Goal: Navigation & Orientation: Go to known website

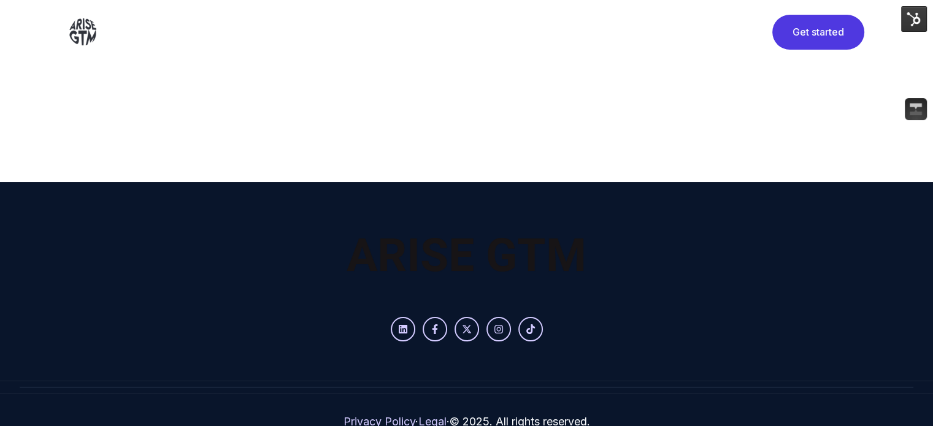
click at [906, 20] on img at bounding box center [914, 19] width 26 height 26
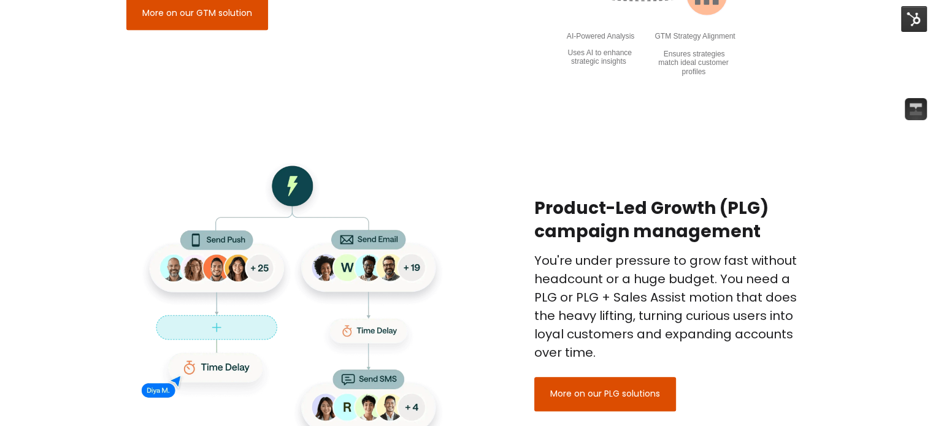
scroll to position [1256, 0]
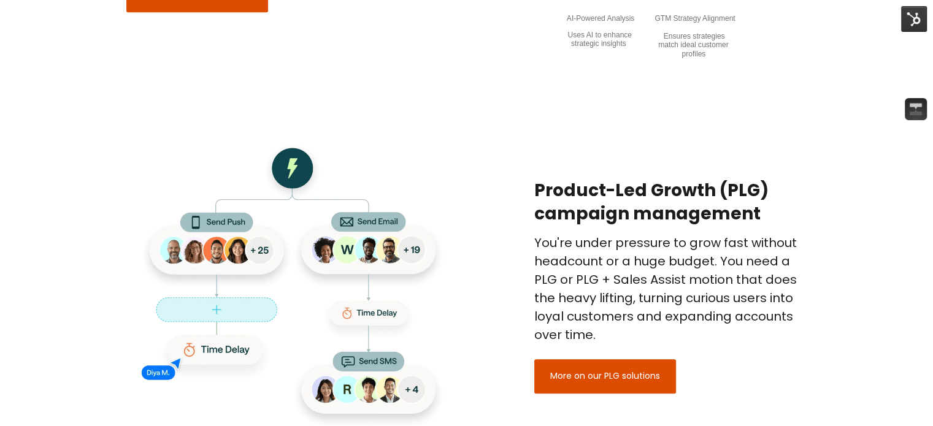
click at [911, 20] on img at bounding box center [914, 19] width 26 height 26
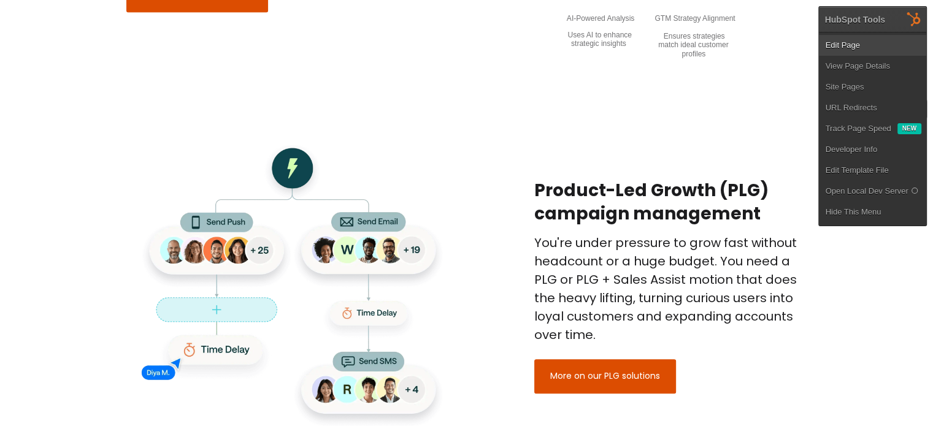
click at [852, 52] on link "Edit Page" at bounding box center [872, 45] width 107 height 21
